Goal: Download file/media

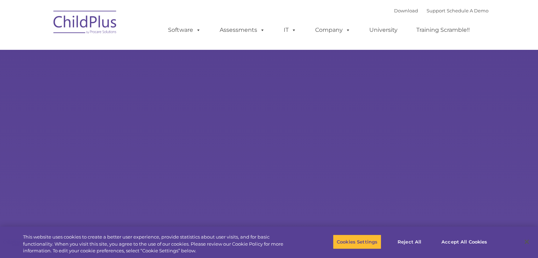
type input ""
select select "MEDIUM"
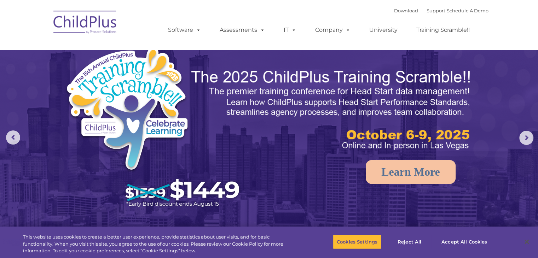
click at [82, 21] on img at bounding box center [85, 23] width 71 height 35
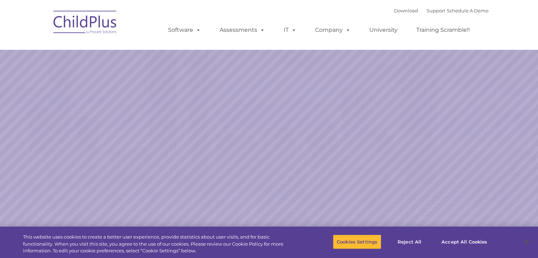
select select "MEDIUM"
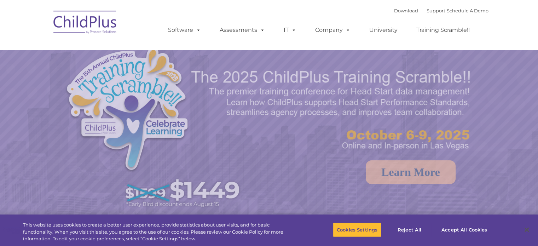
select select "MEDIUM"
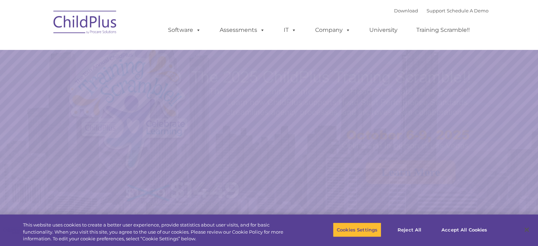
select select "MEDIUM"
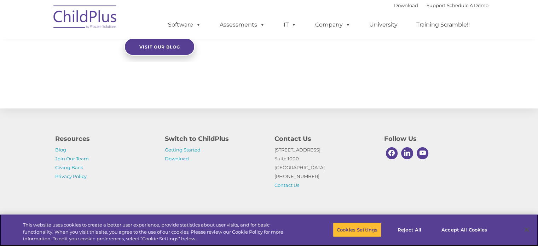
scroll to position [812, 0]
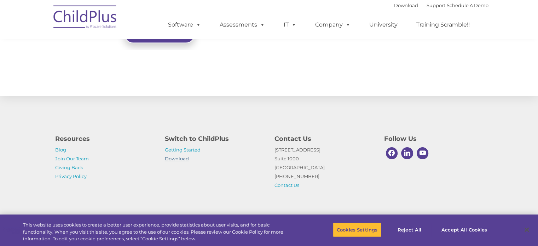
click at [183, 159] on link "Download" at bounding box center [177, 159] width 24 height 6
